Goal: Task Accomplishment & Management: Use online tool/utility

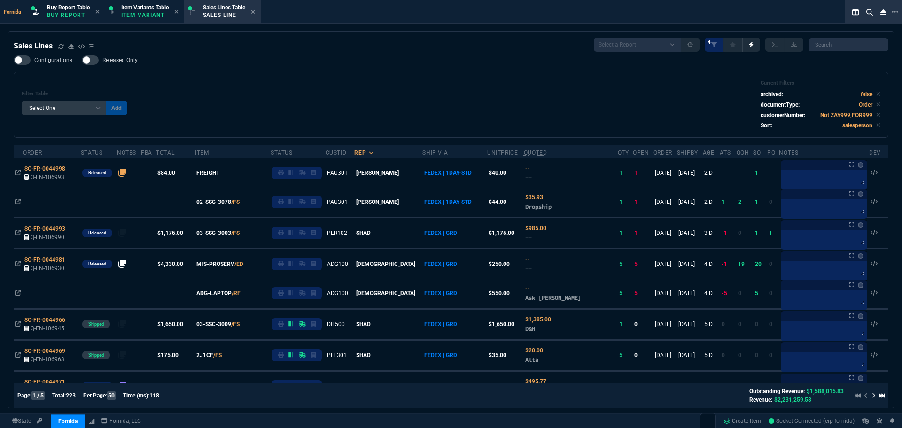
select select "1: BROV"
select select
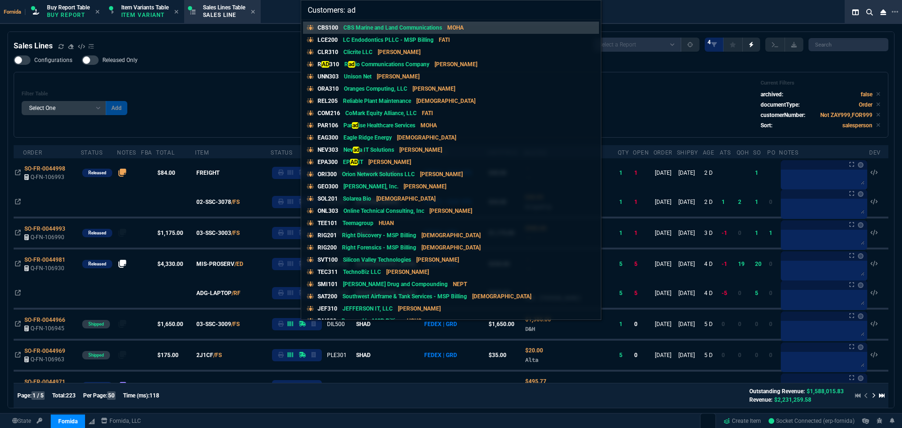
type input "Customers: adg"
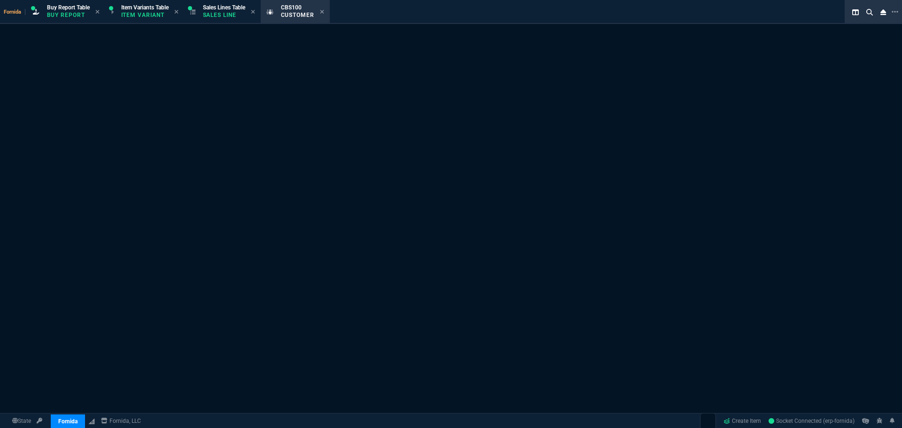
select select "1: quotes"
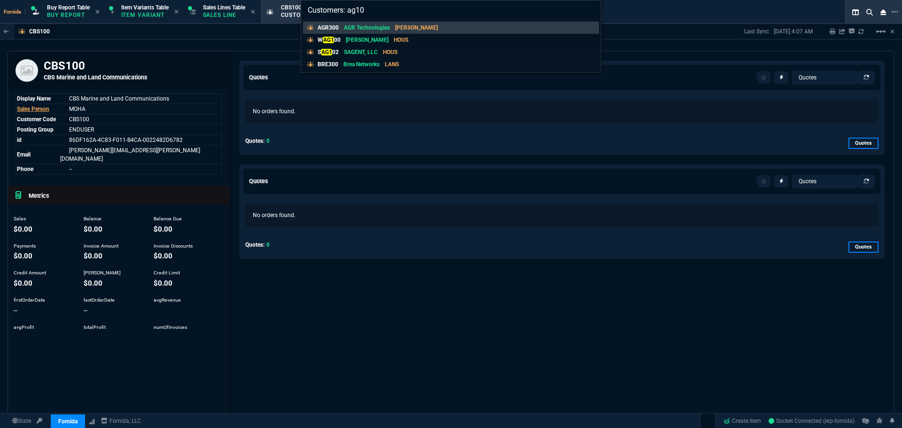
type input "Customers: ag100"
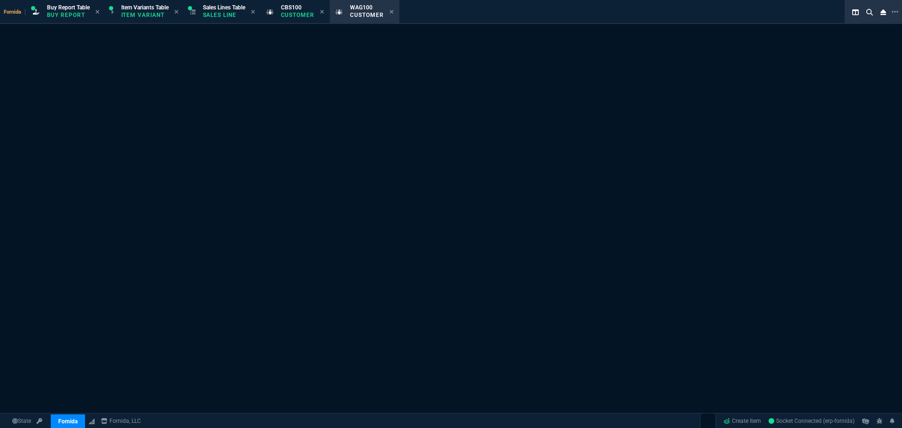
select select "1: quotes"
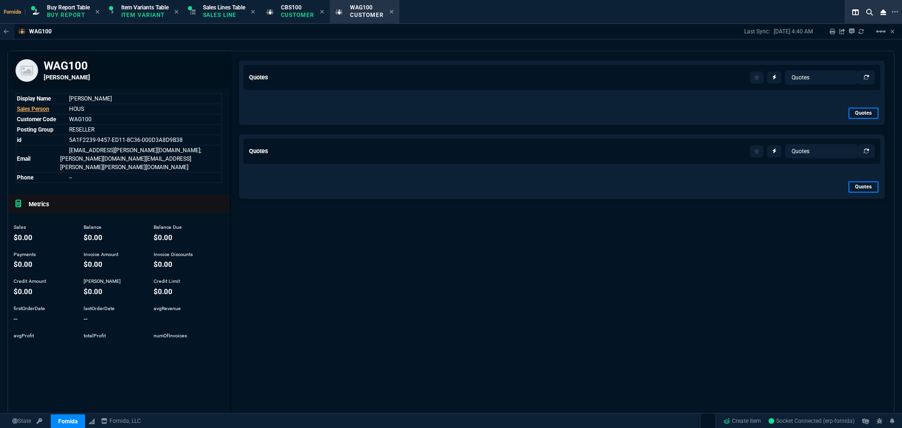
click at [367, 54] on div "Quotes Items Quotes Sales Orders Sales Lines Sales Invoices Channel Orders Buy …" at bounding box center [562, 263] width 665 height 425
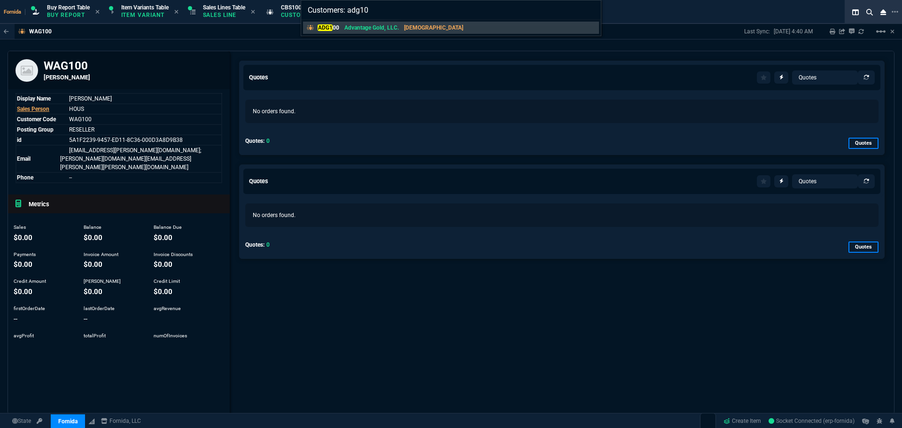
type input "Customers: adg100"
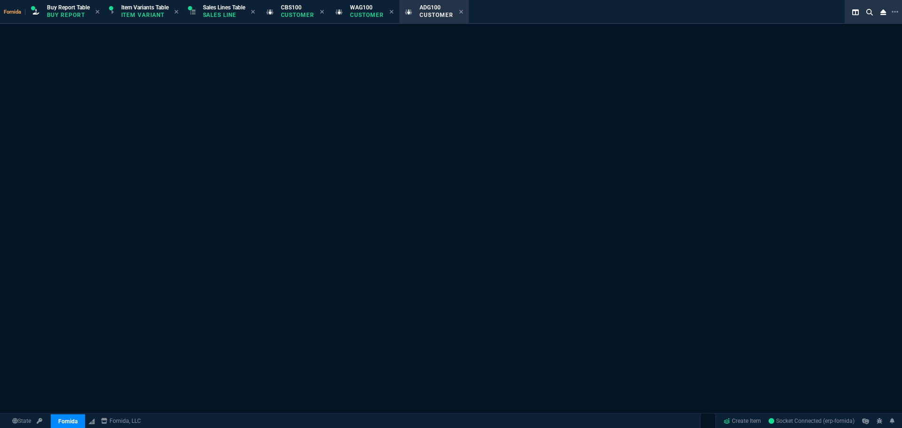
select select "1: quotes"
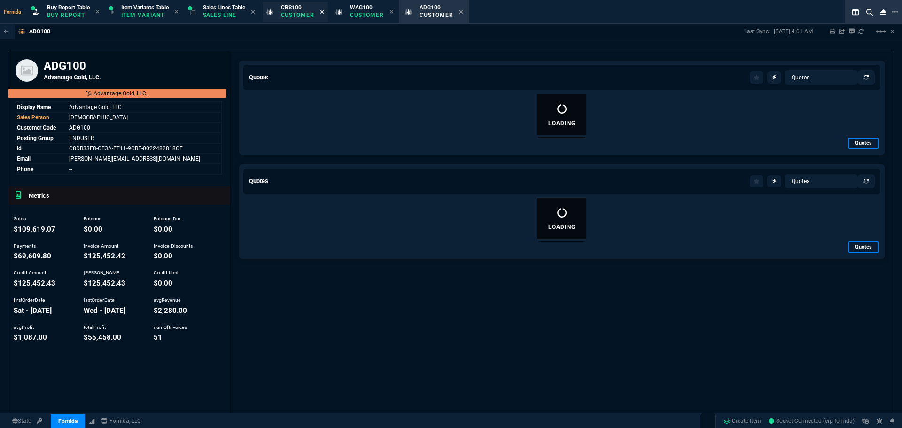
click at [324, 12] on icon at bounding box center [322, 12] width 4 height 4
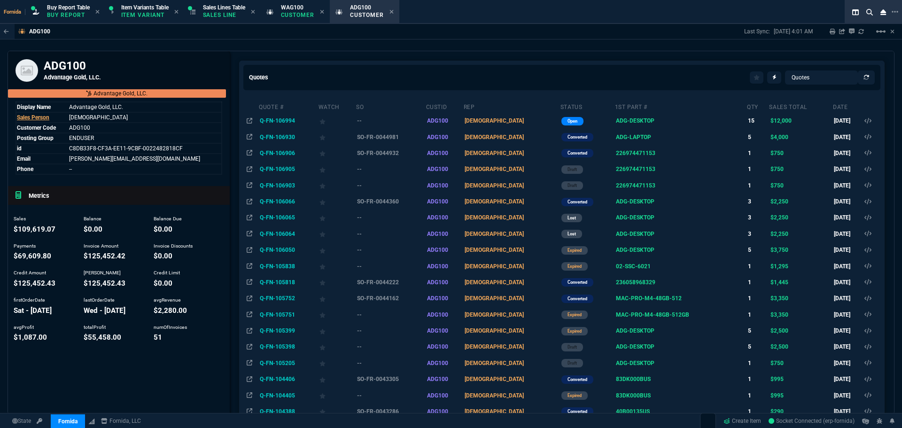
click at [324, 12] on icon at bounding box center [322, 12] width 4 height 6
click at [410, 136] on td "SO-FR-0044981" at bounding box center [391, 137] width 70 height 16
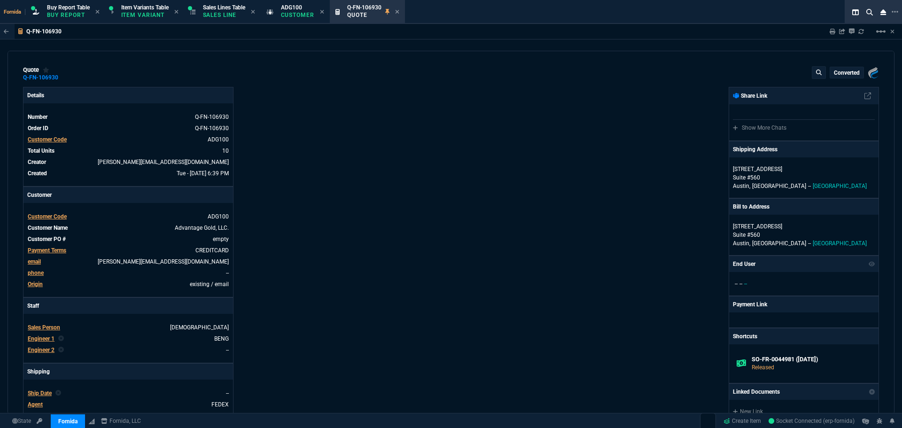
type input "100"
type input "550"
type input "100"
type input "250"
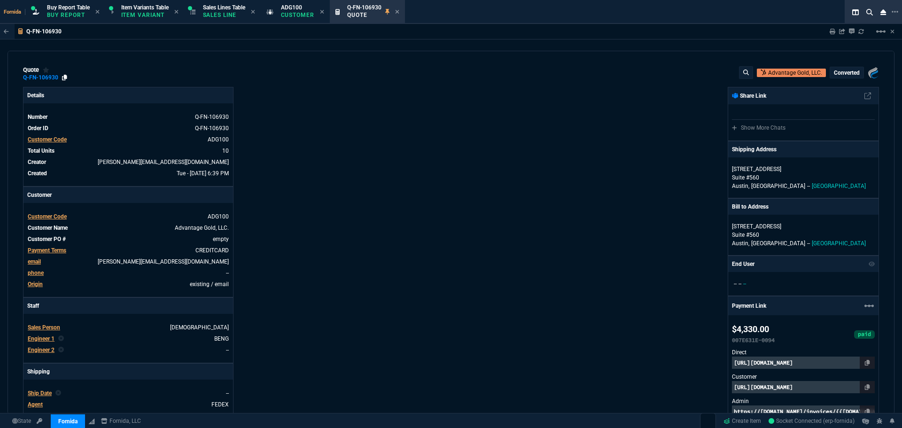
click at [63, 79] on icon at bounding box center [64, 78] width 5 height 6
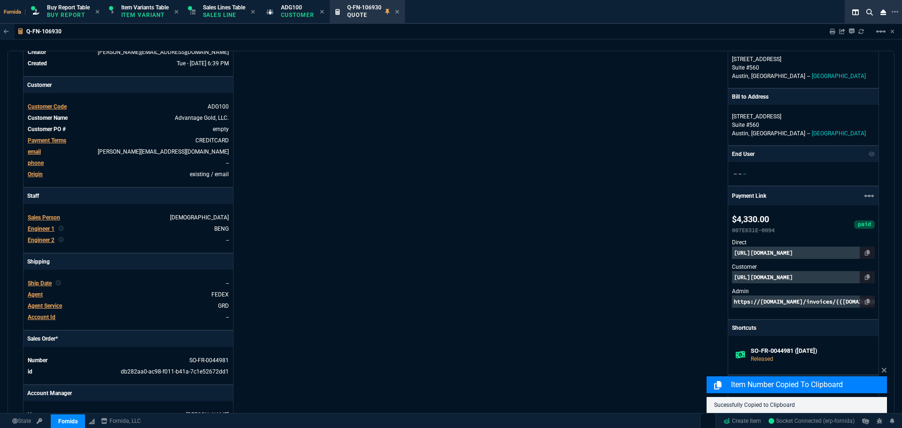
scroll to position [235, 0]
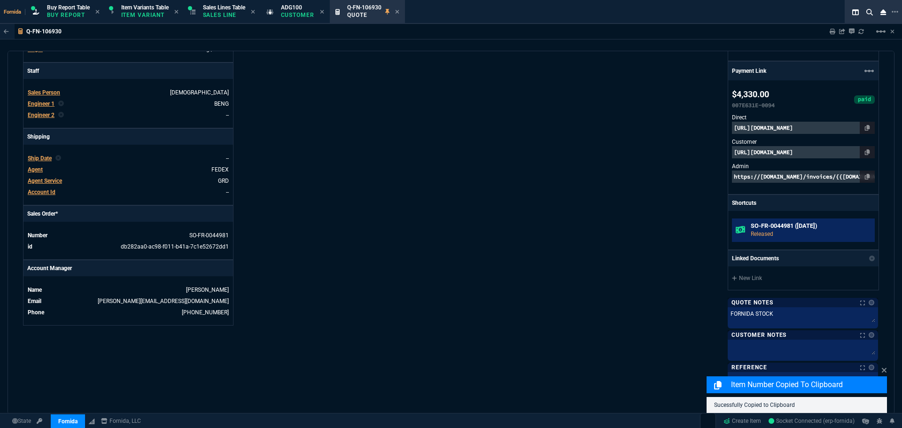
click at [762, 236] on p "Released" at bounding box center [811, 234] width 120 height 8
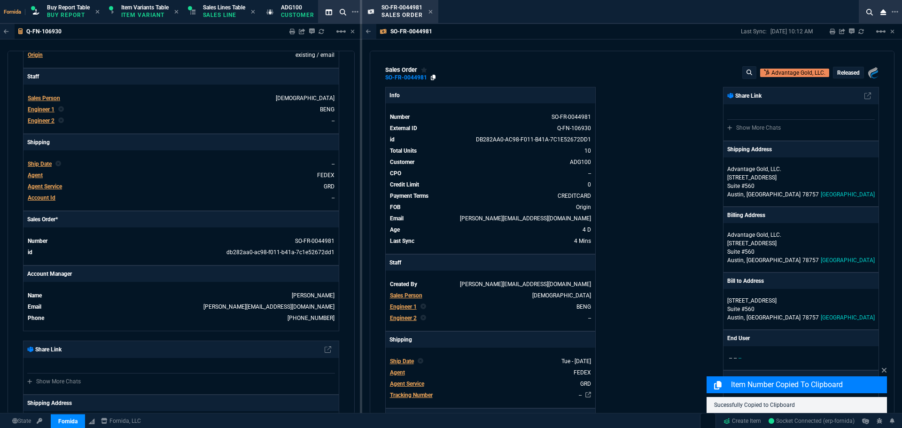
click at [433, 78] on icon at bounding box center [433, 78] width 5 height 6
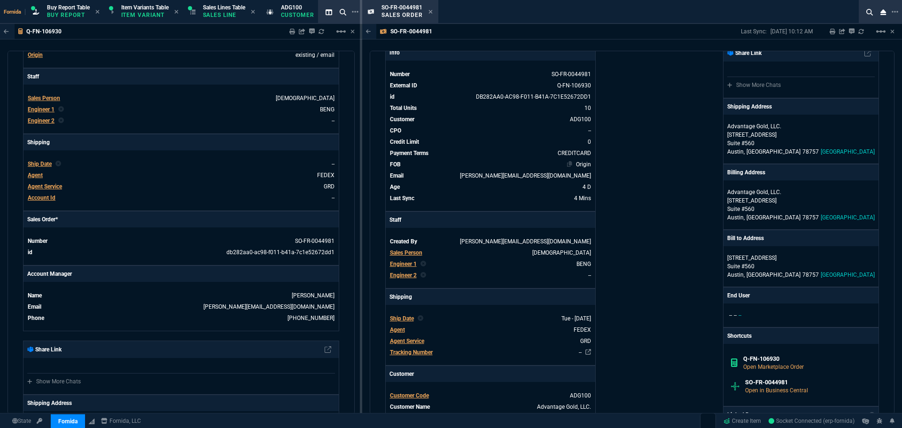
scroll to position [188, 0]
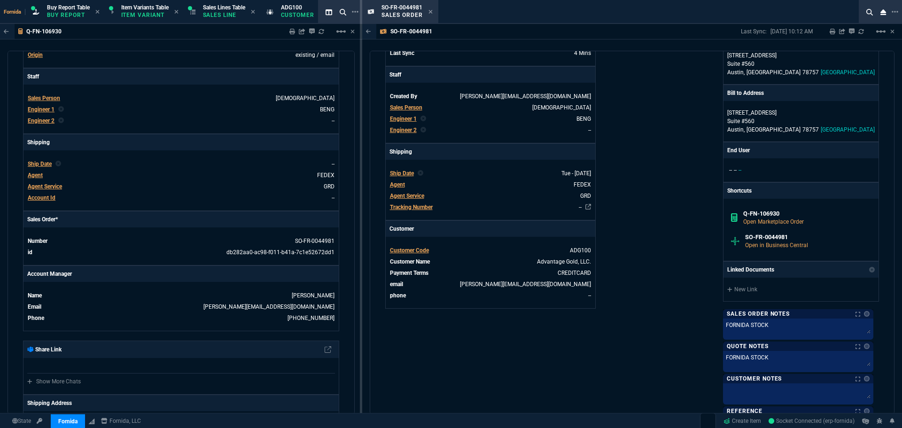
click at [664, 199] on div "Fornida, LLC [STREET_ADDRESS] Share Link Show More Chats Shipping Address Advan…" at bounding box center [755, 167] width 247 height 536
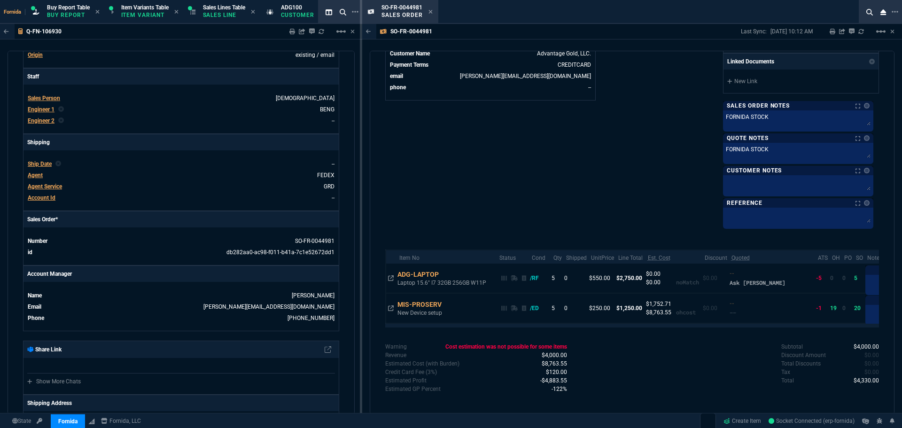
scroll to position [398, 0]
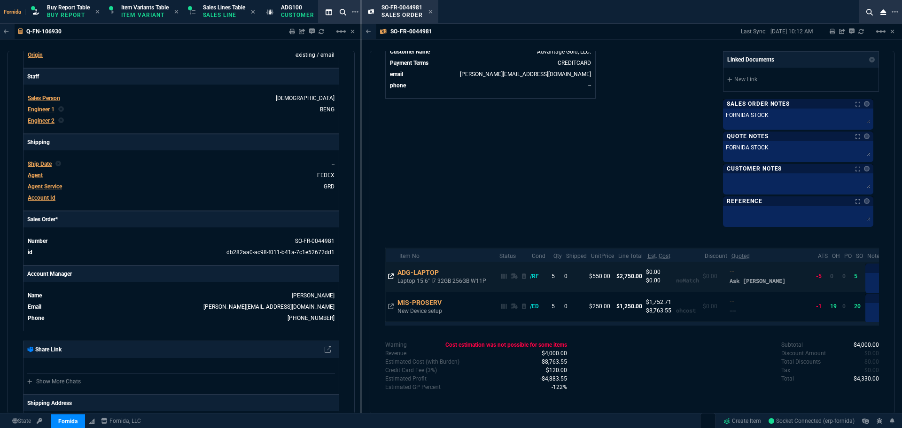
click at [391, 277] on icon at bounding box center [391, 276] width 6 height 6
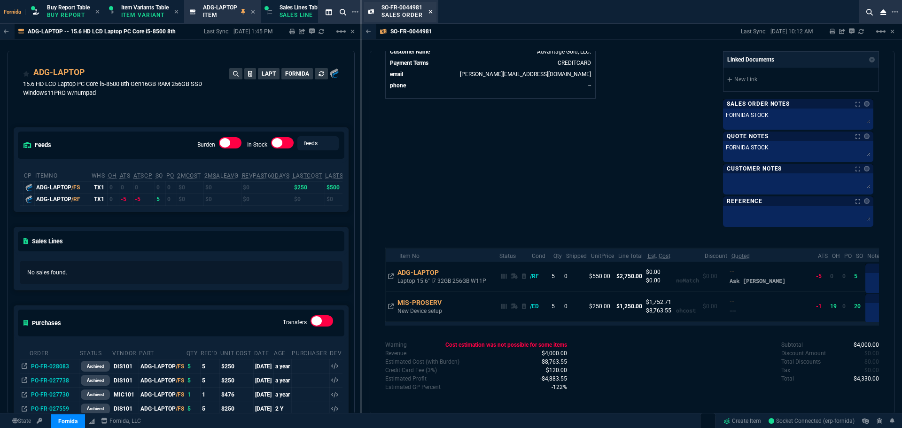
click at [431, 14] on icon at bounding box center [431, 12] width 4 height 6
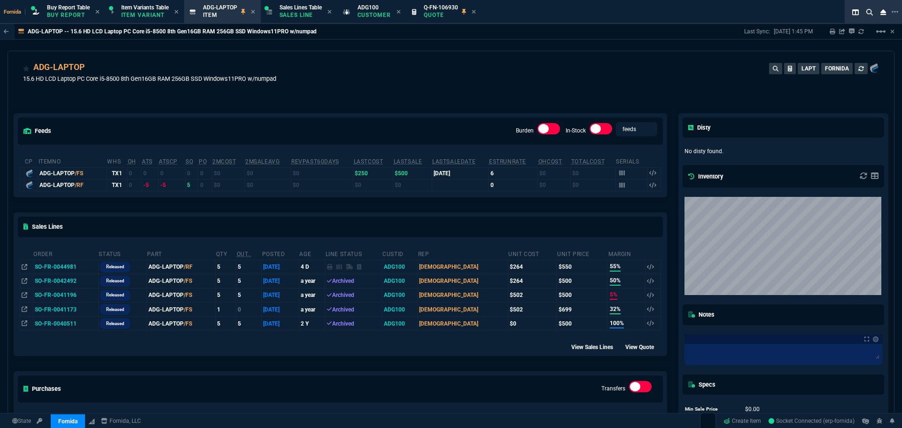
scroll to position [0, 0]
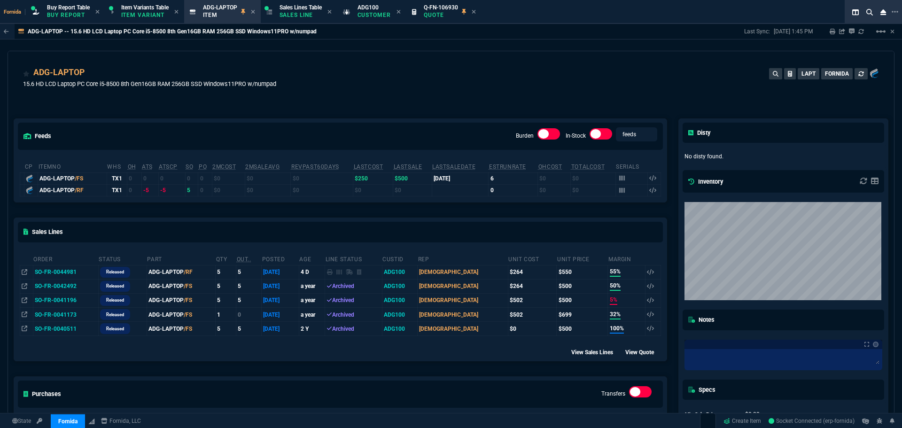
drag, startPoint x: 369, startPoint y: 13, endPoint x: 273, endPoint y: 23, distance: 97.4
click at [369, 13] on p "Customer" at bounding box center [375, 15] width 34 height 8
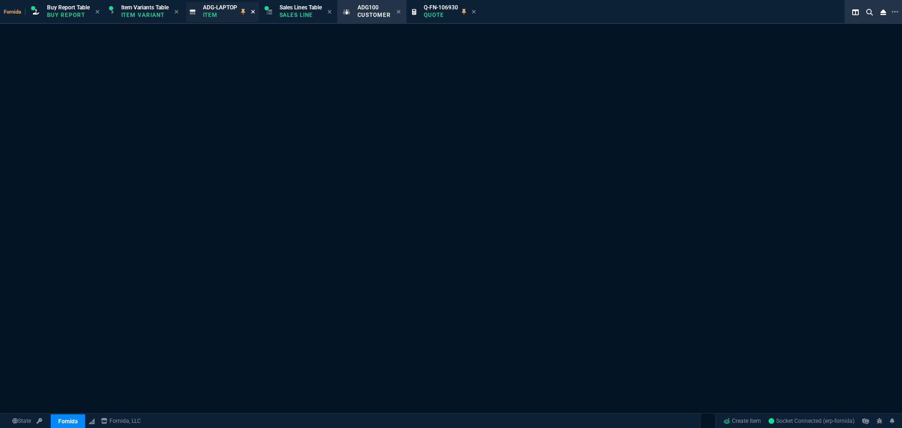
select select "1: quotes"
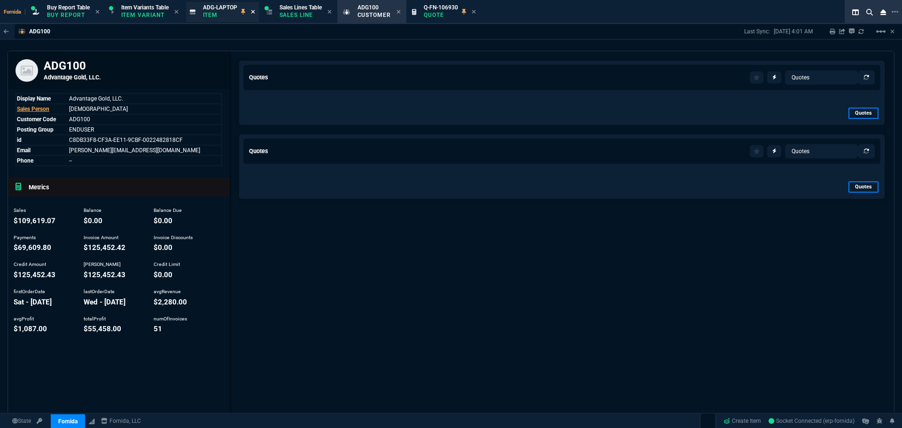
click at [254, 15] on fa-icon at bounding box center [253, 12] width 4 height 7
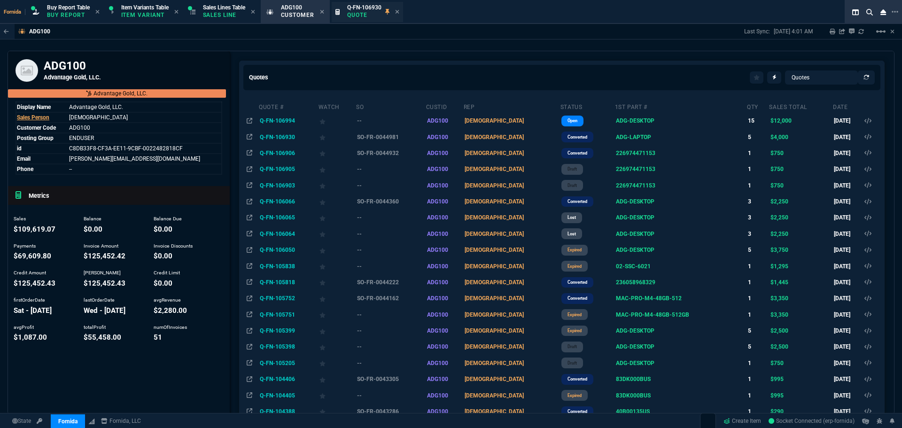
click at [367, 9] on span "Q-FN-106930" at bounding box center [364, 7] width 34 height 7
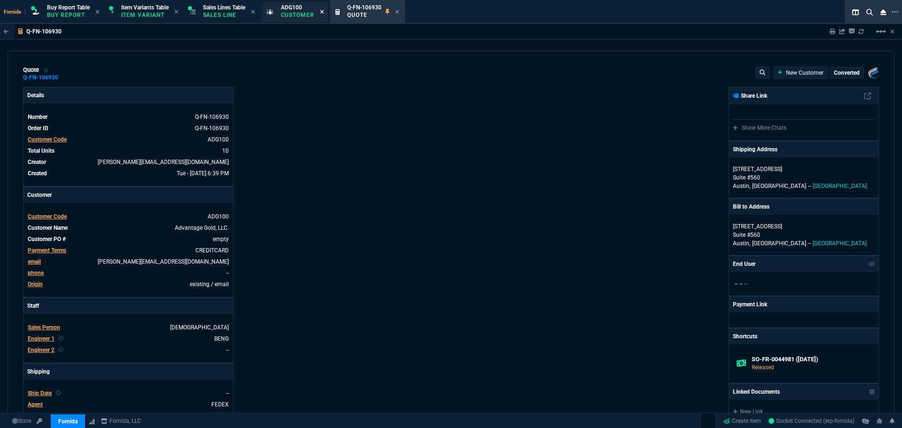
type input "100"
type input "550"
type input "100"
type input "250"
click at [324, 13] on icon at bounding box center [322, 12] width 4 height 6
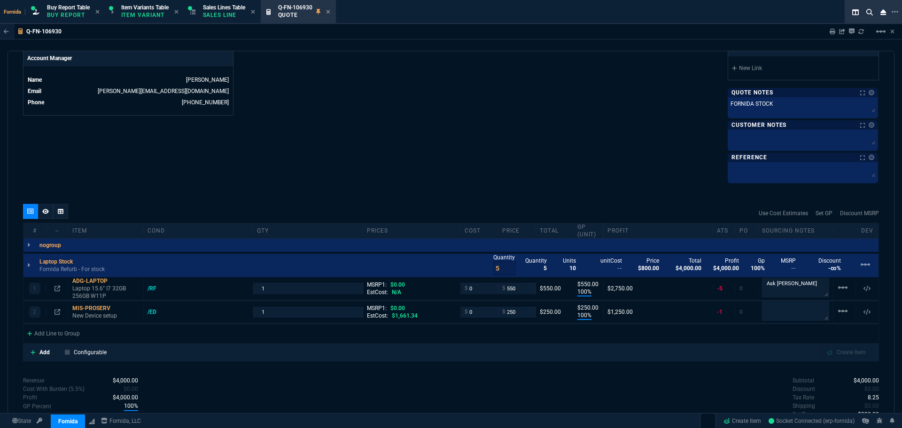
scroll to position [470, 0]
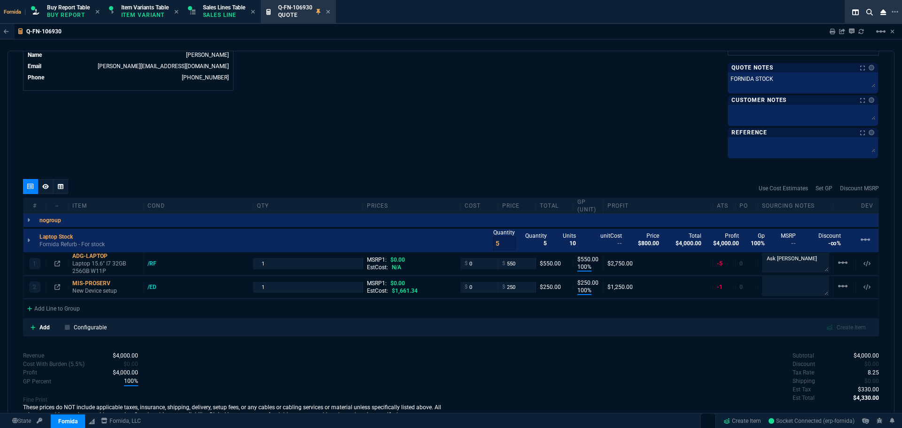
click at [222, 13] on p "Sales Line" at bounding box center [224, 15] width 42 height 8
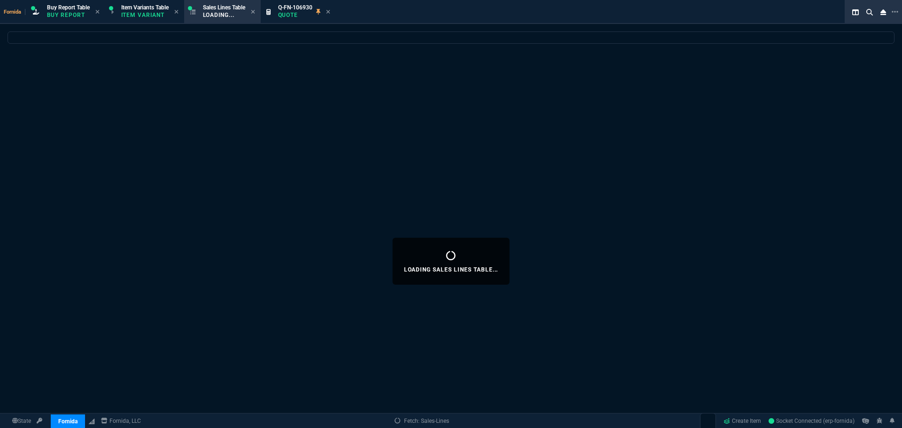
click at [329, 11] on div "Q-FN-106930 Quote" at bounding box center [304, 12] width 52 height 16
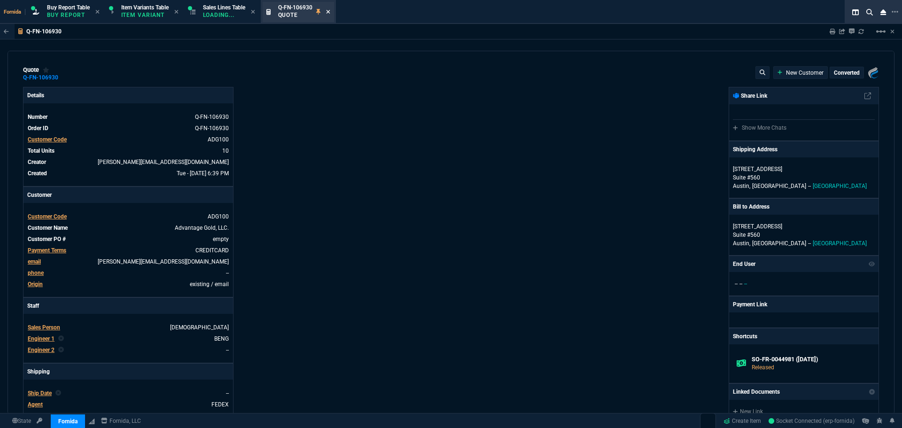
click at [330, 10] on icon at bounding box center [328, 12] width 4 height 6
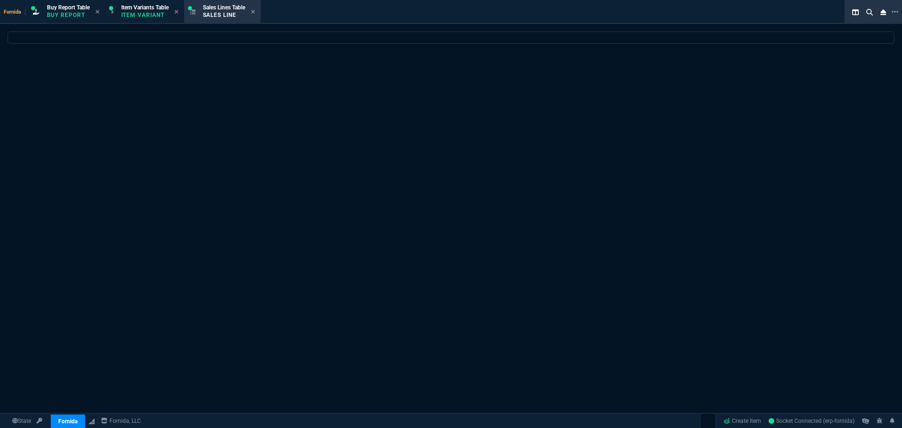
select select
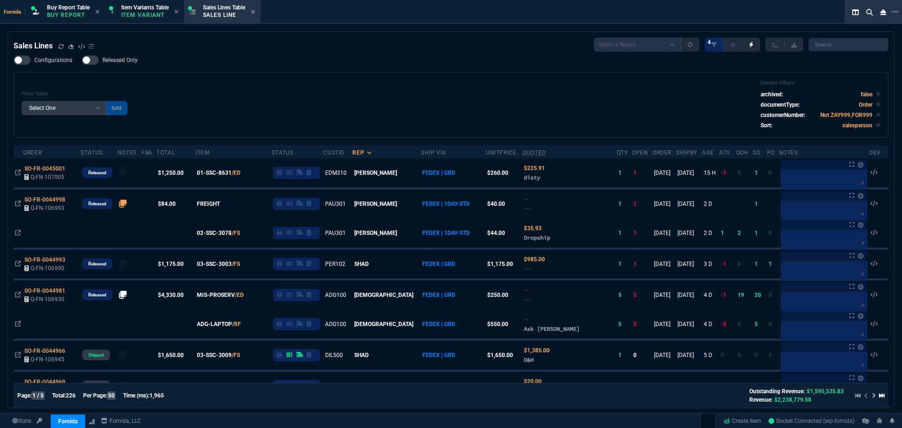
click at [268, 45] on div "Sales Lines Select a Report NEW QUERY SonicWall Sale AMZ (MTD) NEW QUERY INS100…" at bounding box center [451, 45] width 875 height 14
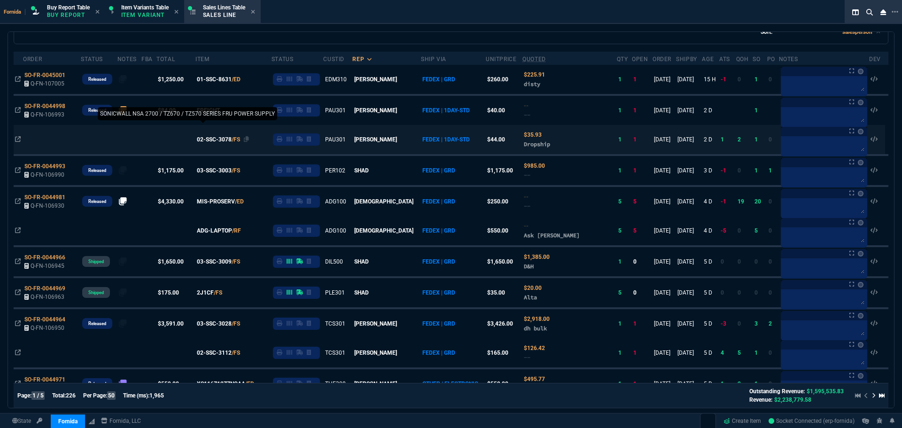
scroll to position [94, 0]
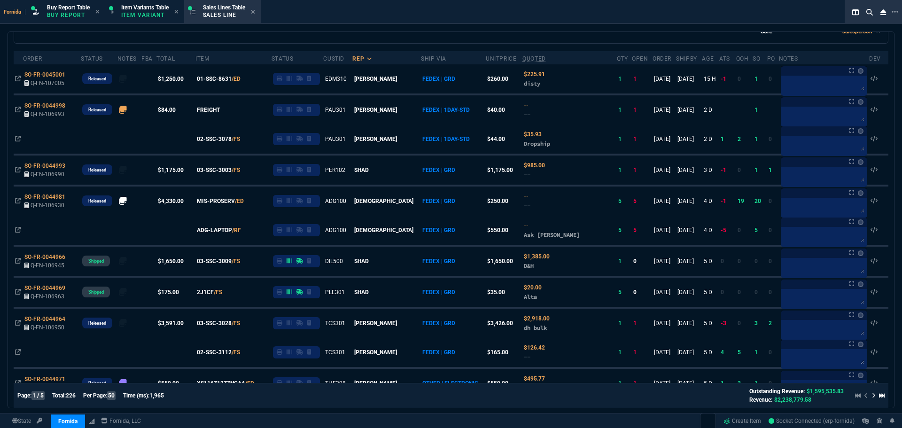
drag, startPoint x: 226, startPoint y: 226, endPoint x: 320, endPoint y: 32, distance: 216.0
click at [223, 228] on span "ADG-LAPTOP" at bounding box center [214, 230] width 35 height 8
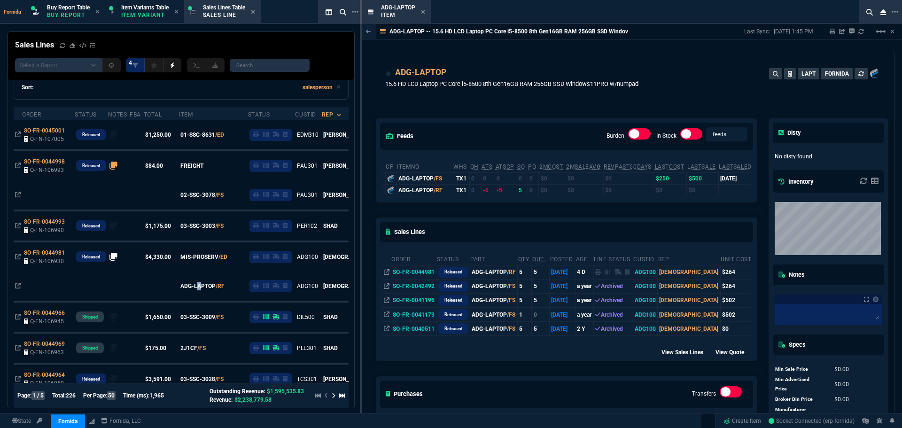
drag, startPoint x: 422, startPoint y: 10, endPoint x: 415, endPoint y: 16, distance: 9.3
click at [422, 10] on icon at bounding box center [423, 12] width 4 height 6
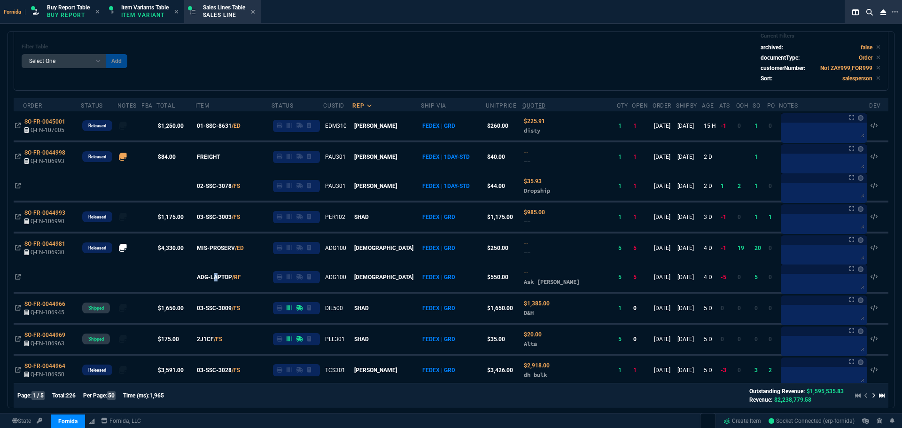
scroll to position [0, 0]
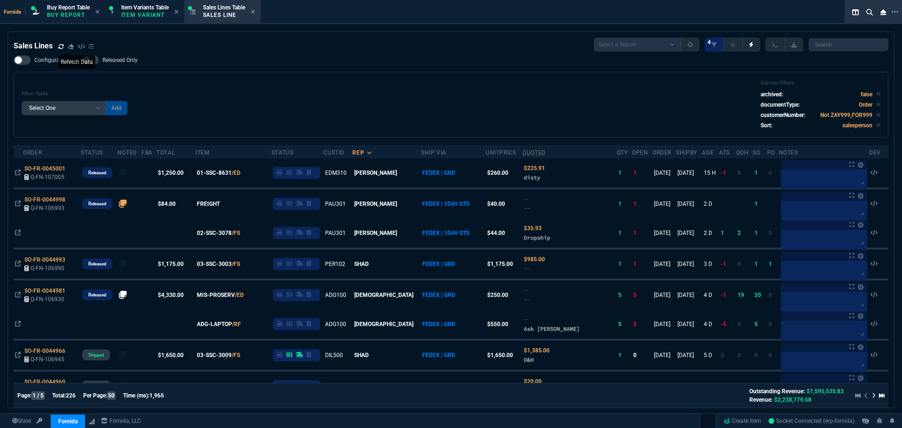
click at [61, 46] on icon at bounding box center [61, 47] width 6 height 6
click at [215, 43] on div "Sales Lines Select a Report NEW QUERY SonicWall Sale AMZ (MTD) NEW QUERY INS100…" at bounding box center [451, 45] width 875 height 14
click at [349, 62] on div "Configurations Released Only Filter Table Select One Add Filter () Age () ATS (…" at bounding box center [451, 96] width 875 height 82
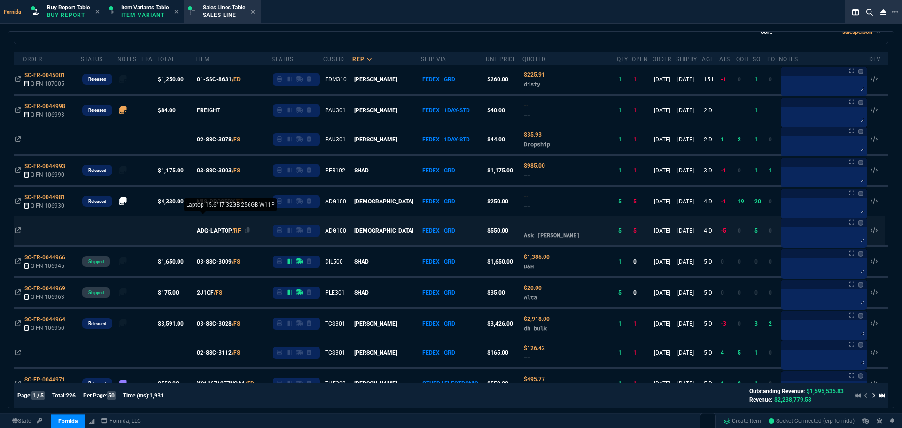
scroll to position [94, 0]
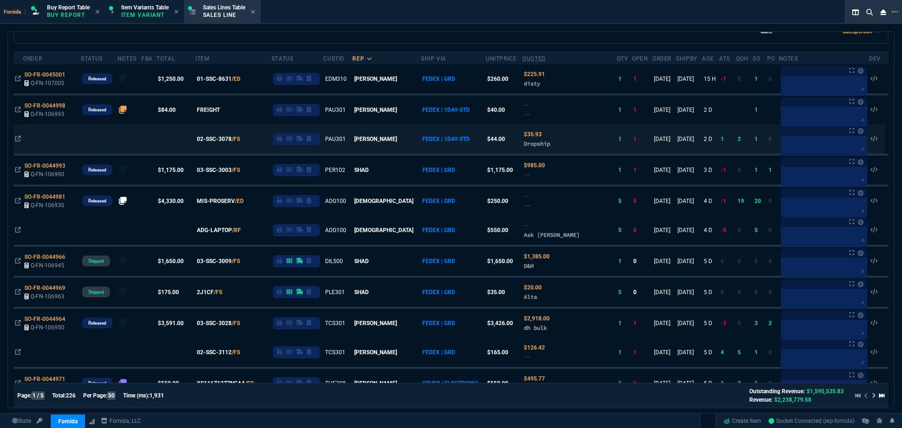
click at [52, 202] on span "Q-FN-106930" at bounding box center [48, 205] width 34 height 7
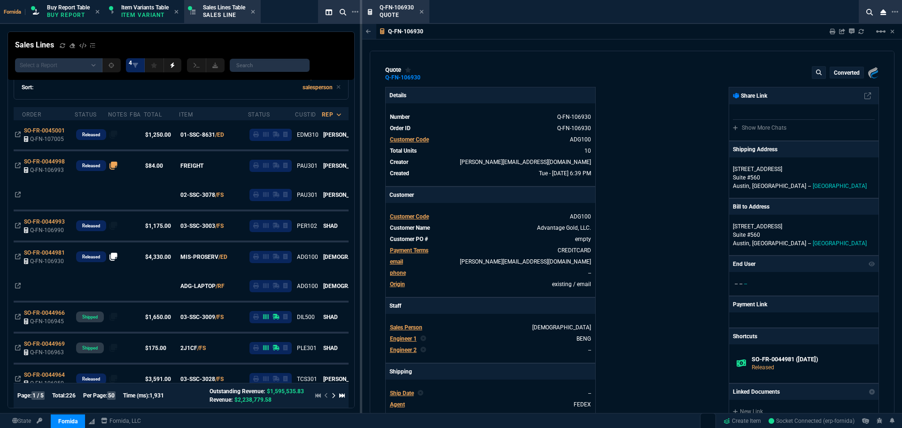
type input "100"
type input "550"
type input "100"
type input "250"
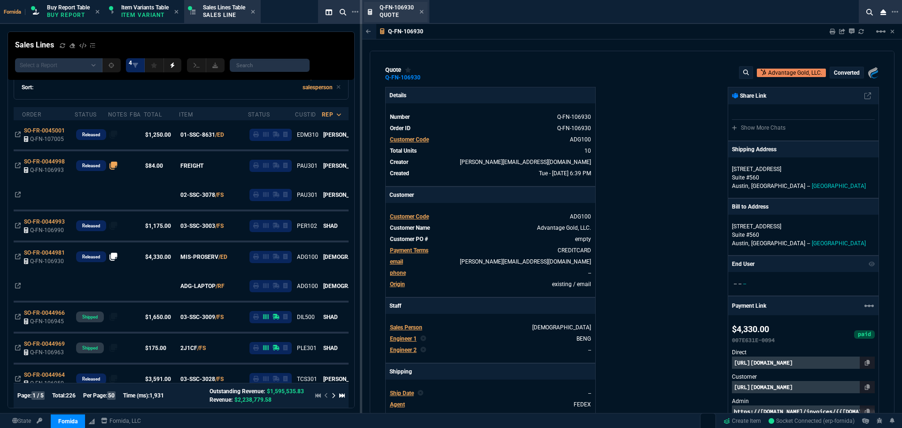
click at [424, 13] on div "Q-FN-106930 Quote" at bounding box center [395, 12] width 63 height 20
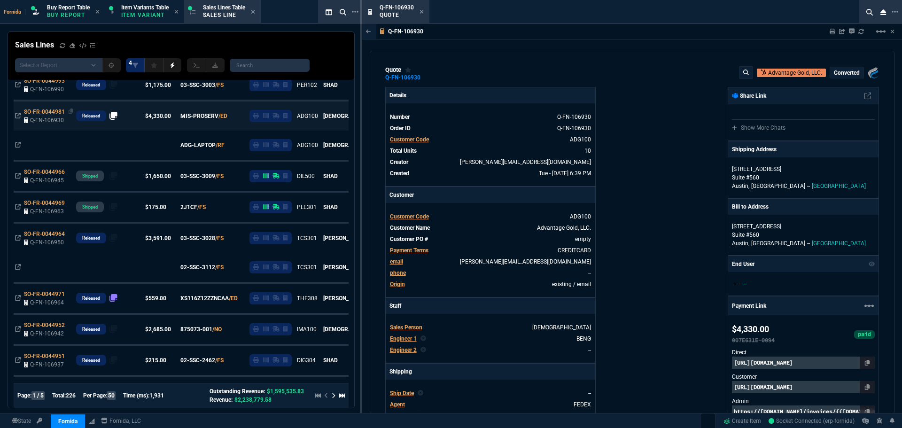
click at [49, 113] on span "SO-FR-0044981" at bounding box center [44, 112] width 41 height 7
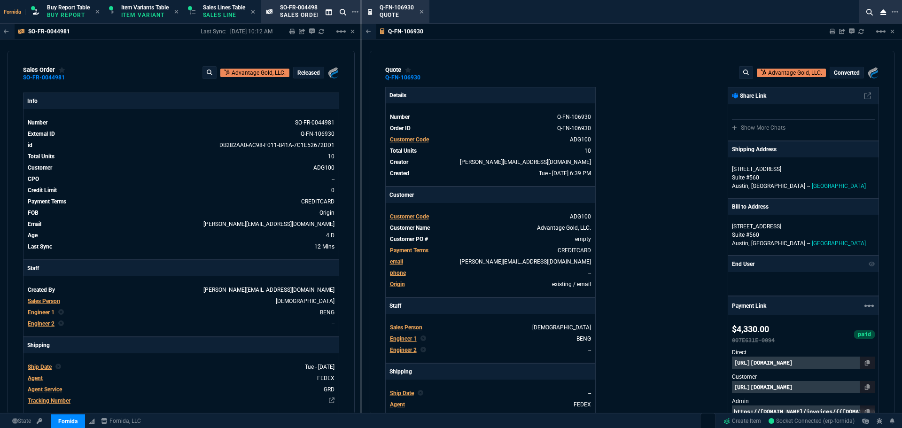
click at [421, 11] on icon at bounding box center [422, 12] width 4 height 6
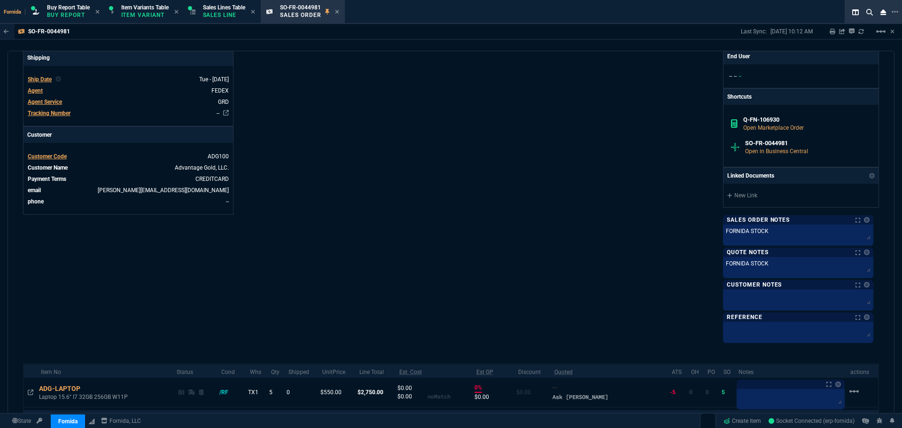
scroll to position [398, 0]
